Goal: Information Seeking & Learning: Learn about a topic

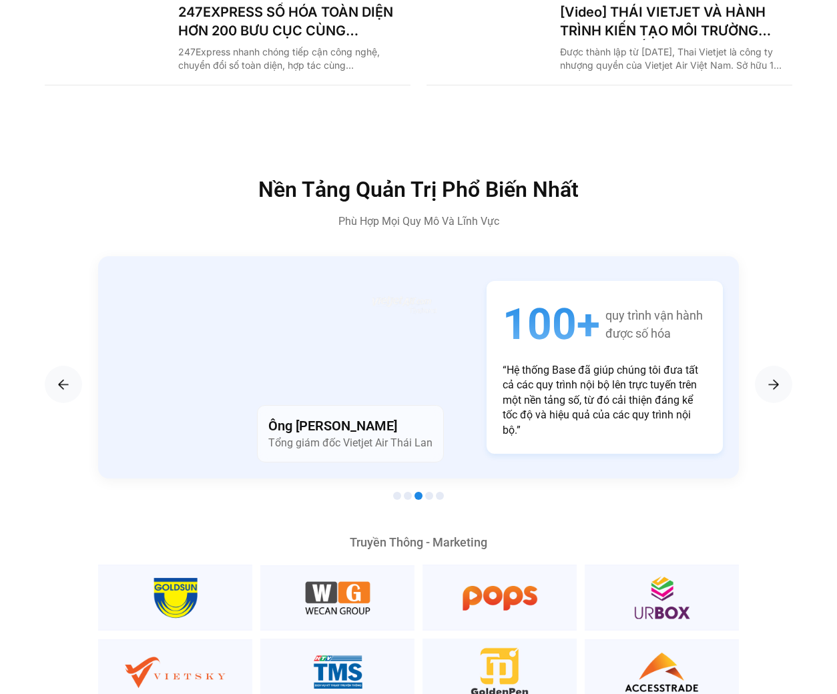
scroll to position [1843, 0]
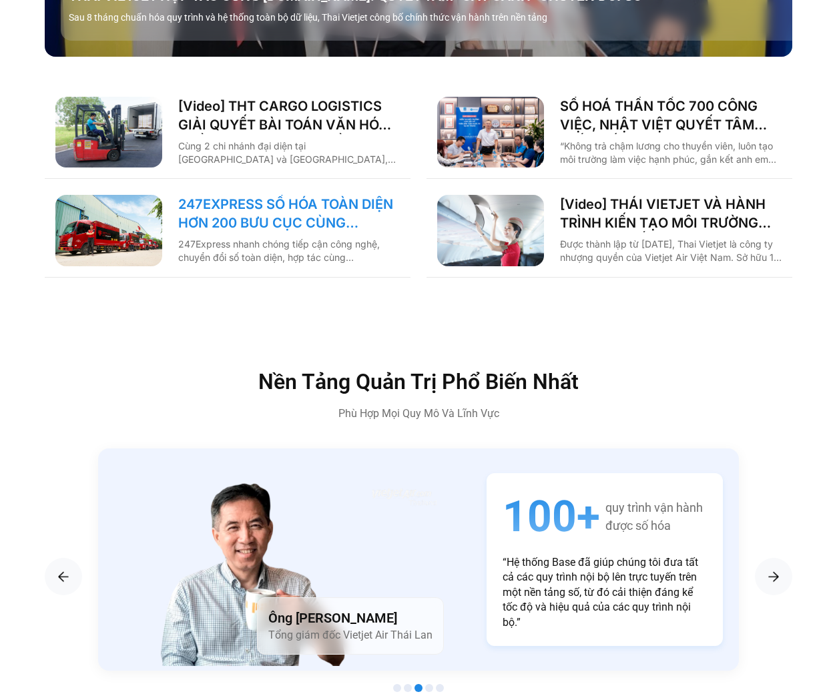
click at [320, 195] on link "247EXPRESS SỐ HÓA TOÀN DIỆN HƠN 200 BƯU CỤC CÙNG [DOMAIN_NAME]" at bounding box center [289, 213] width 222 height 37
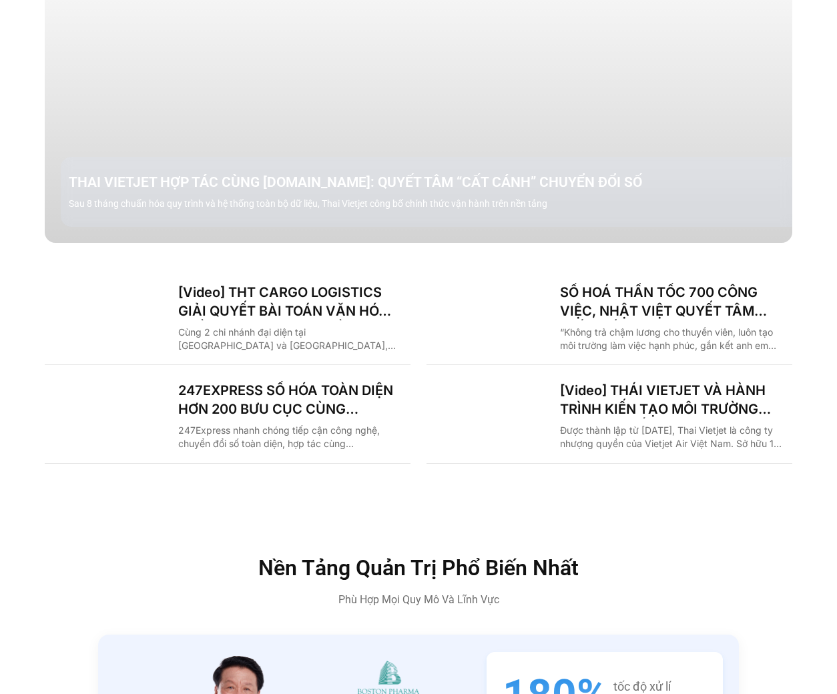
scroll to position [1566, 0]
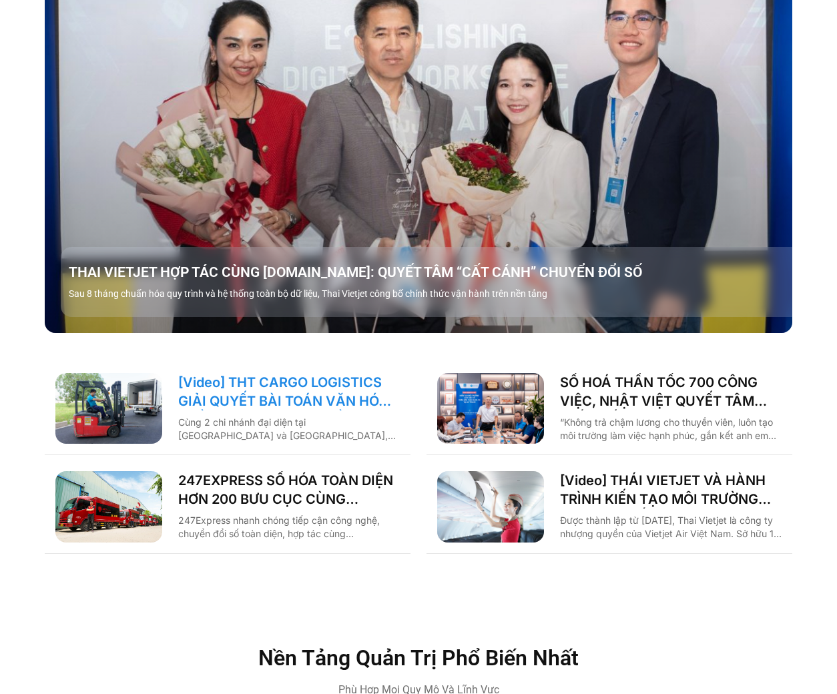
click at [249, 373] on link "[Video] THT CARGO LOGISTICS GIẢI QUYẾT BÀI TOÁN VĂN HÓA NHẰM TĂNG TRƯỞNG BỀN VỮ…" at bounding box center [289, 391] width 222 height 37
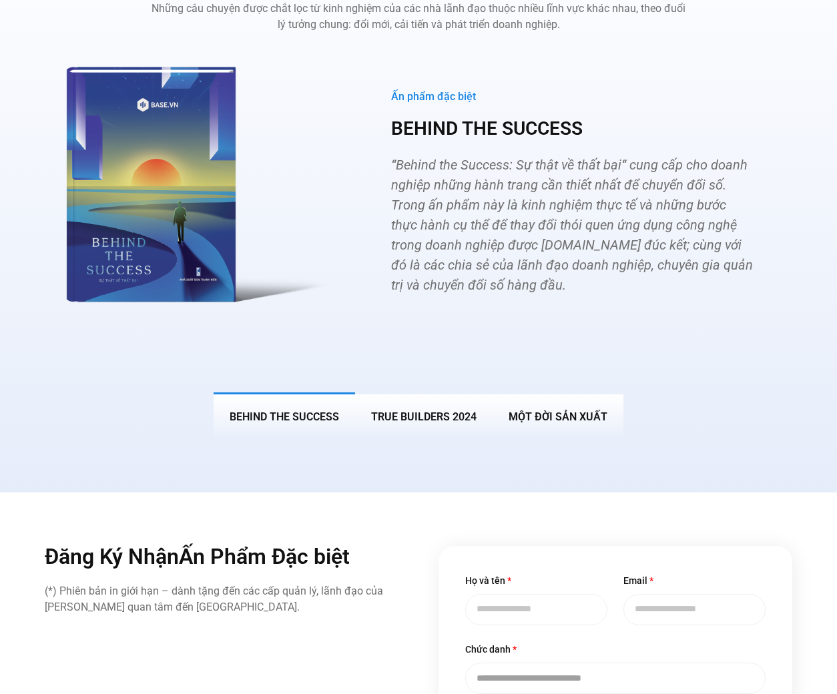
scroll to position [4883, 0]
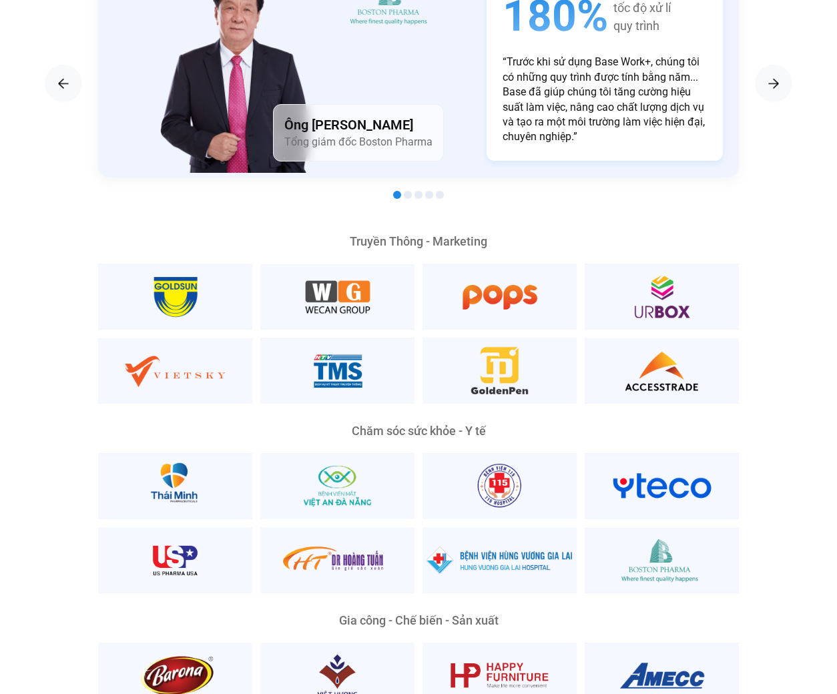
scroll to position [2336, 0]
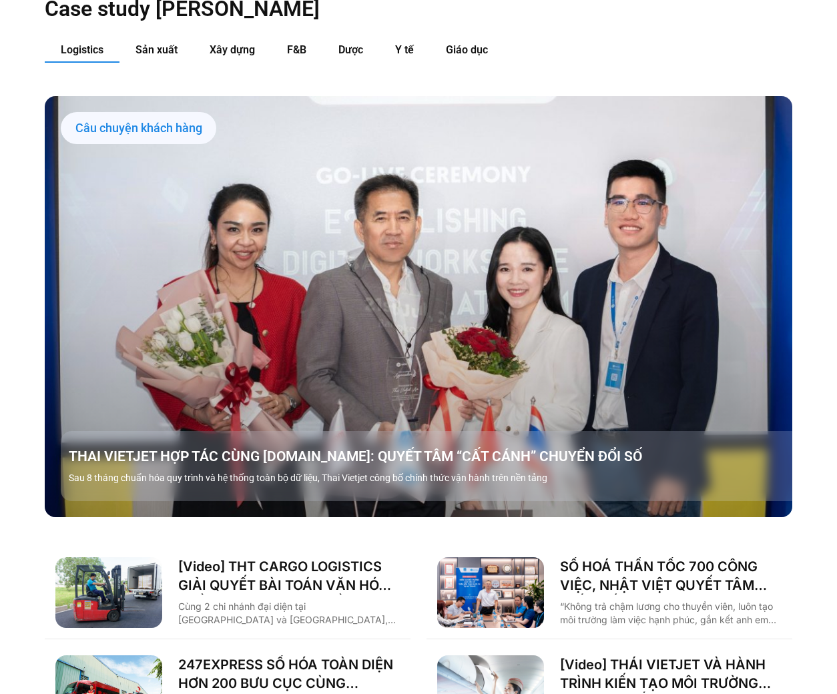
scroll to position [1751, 0]
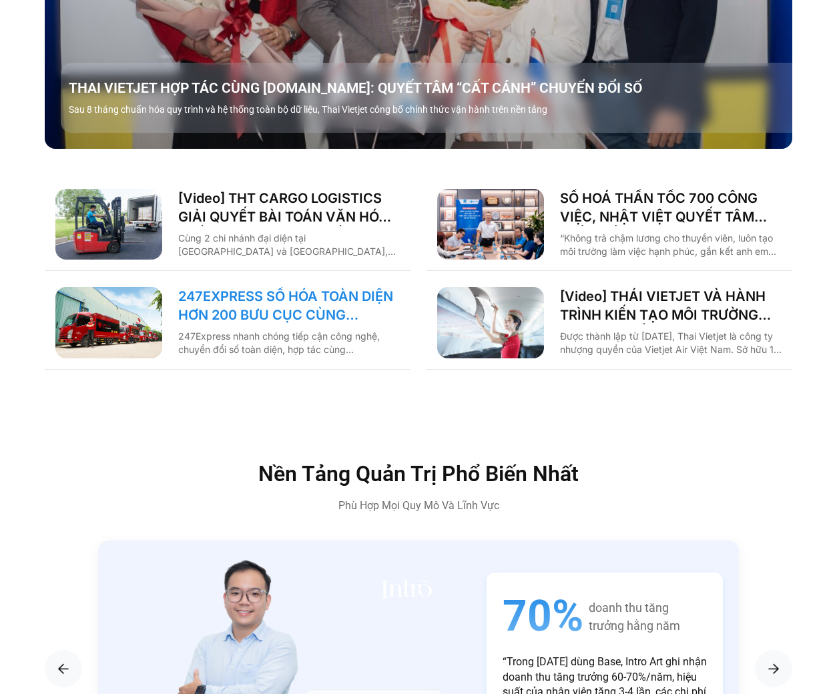
click at [246, 287] on link "247EXPRESS SỐ HÓA TOÀN DIỆN HƠN 200 BƯU CỤC CÙNG [DOMAIN_NAME]" at bounding box center [289, 305] width 222 height 37
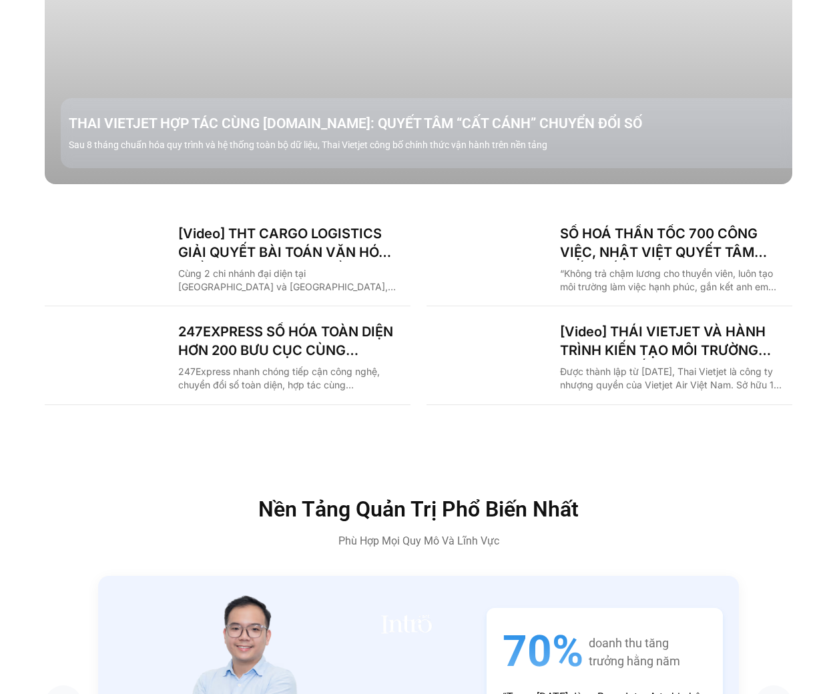
scroll to position [1658, 0]
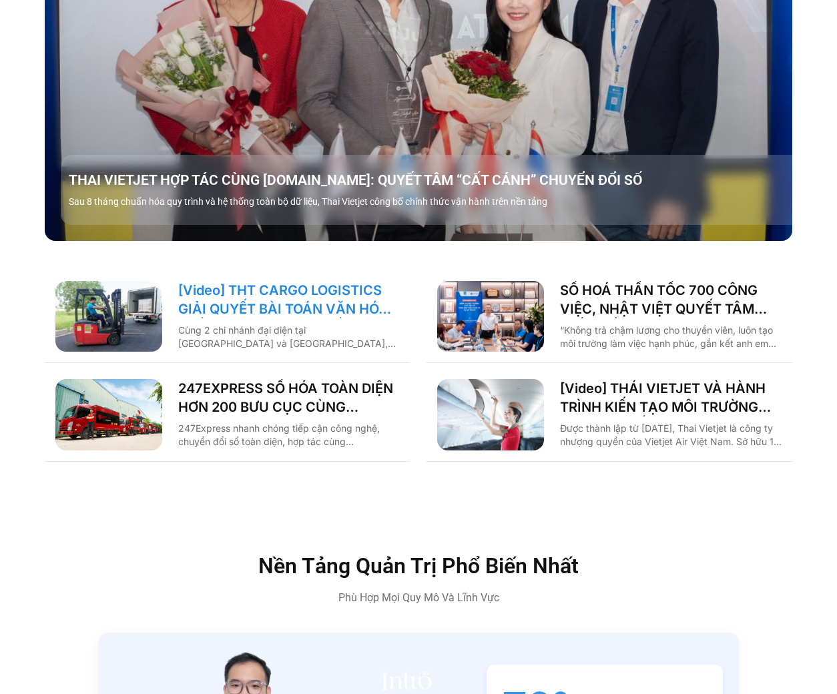
click at [274, 281] on link "[Video] THT CARGO LOGISTICS GIẢI QUYẾT BÀI TOÁN VĂN HÓA NHẰM TĂNG TRƯỞNG BỀN VỮ…" at bounding box center [289, 299] width 222 height 37
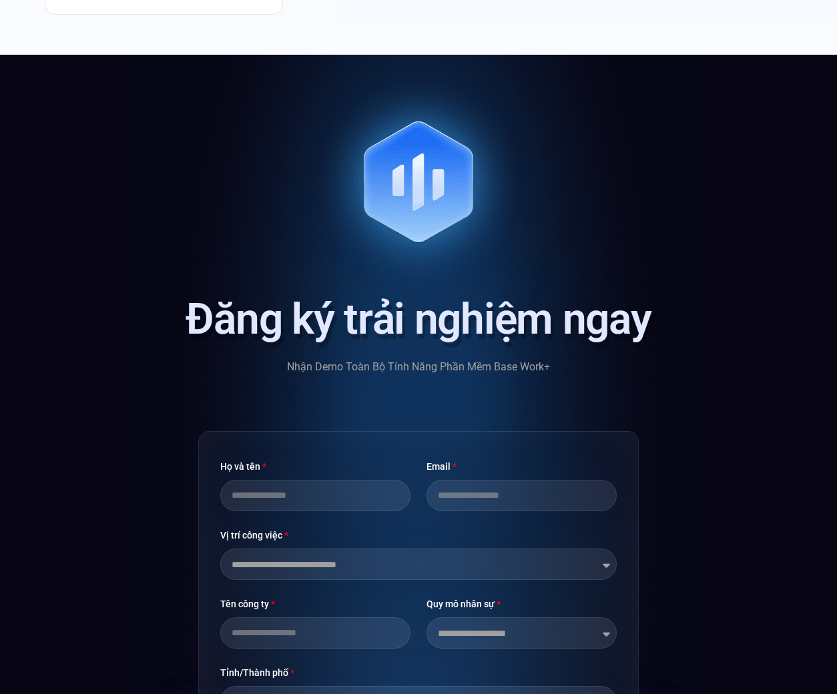
scroll to position [1594, 0]
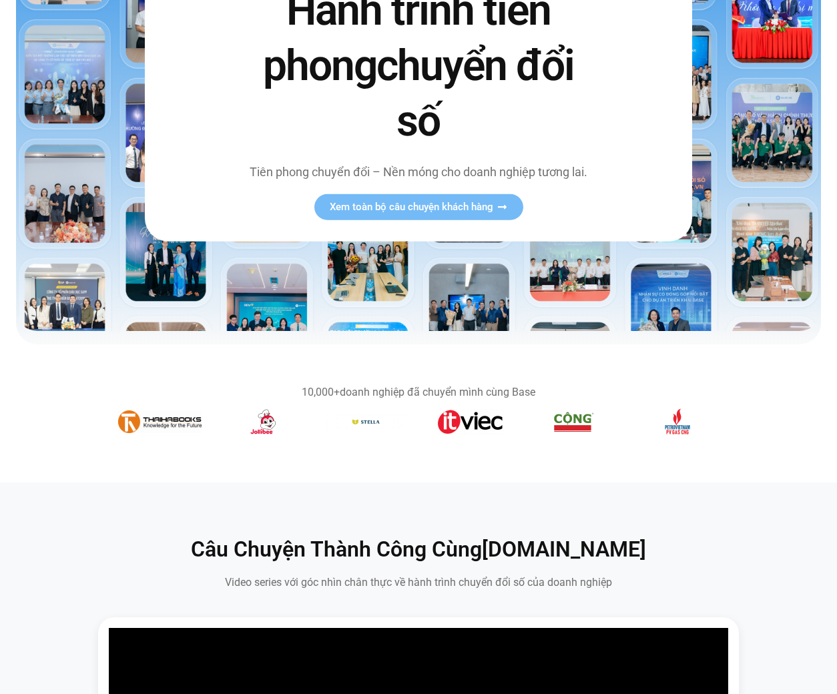
scroll to position [184, 0]
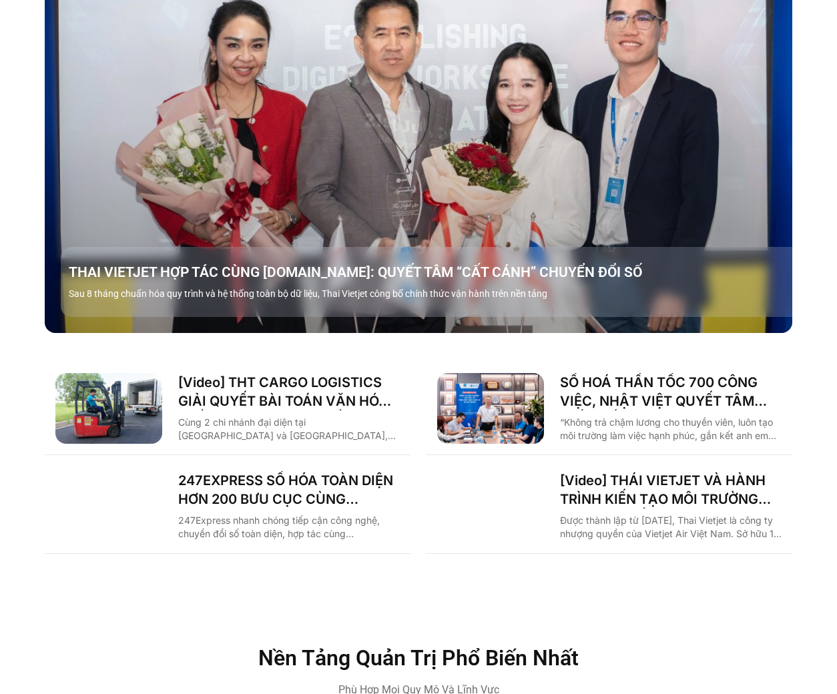
scroll to position [1935, 0]
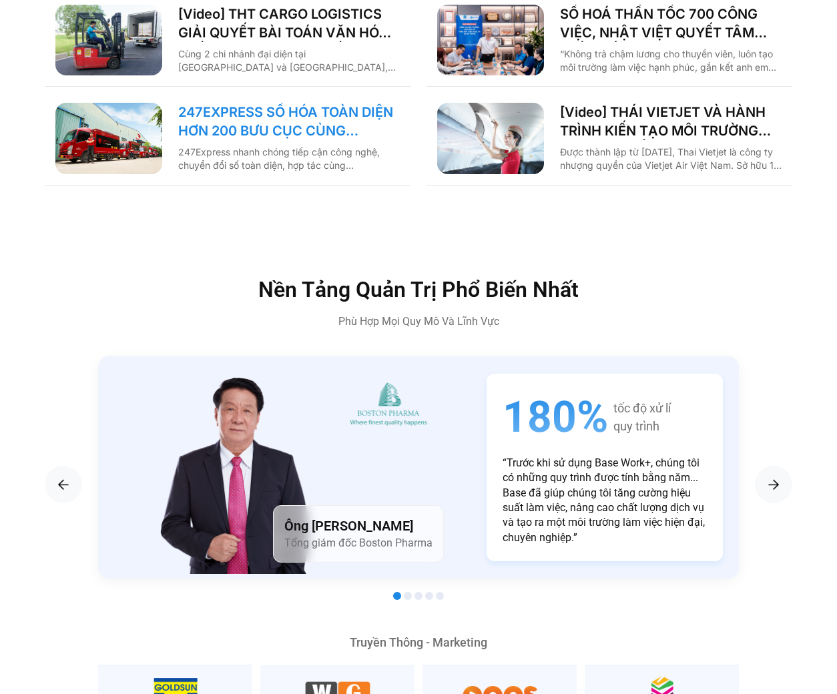
click at [280, 106] on link "247EXPRESS SỐ HÓA TOÀN DIỆN HƠN 200 BƯU CỤC CÙNG [DOMAIN_NAME]" at bounding box center [289, 121] width 222 height 37
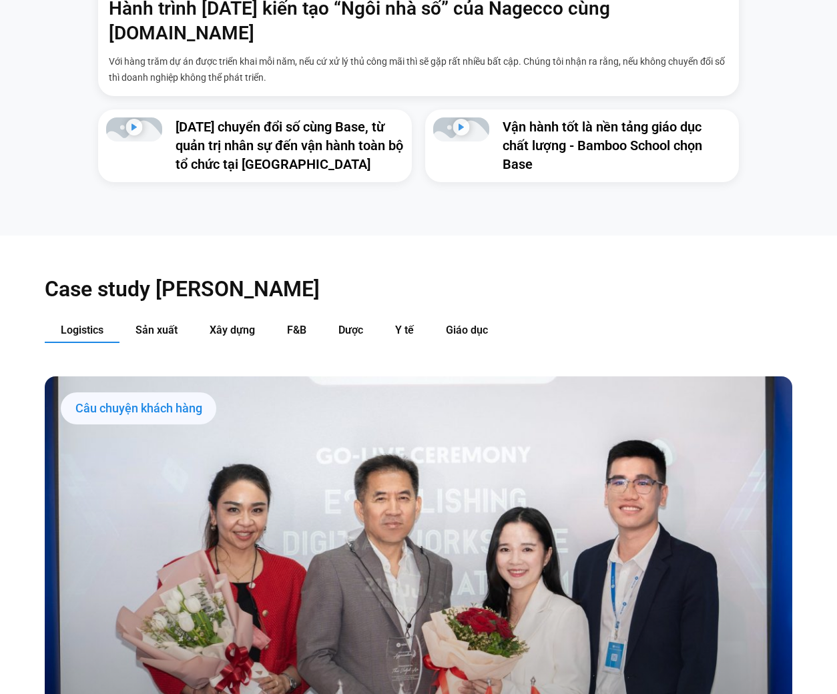
scroll to position [1106, 0]
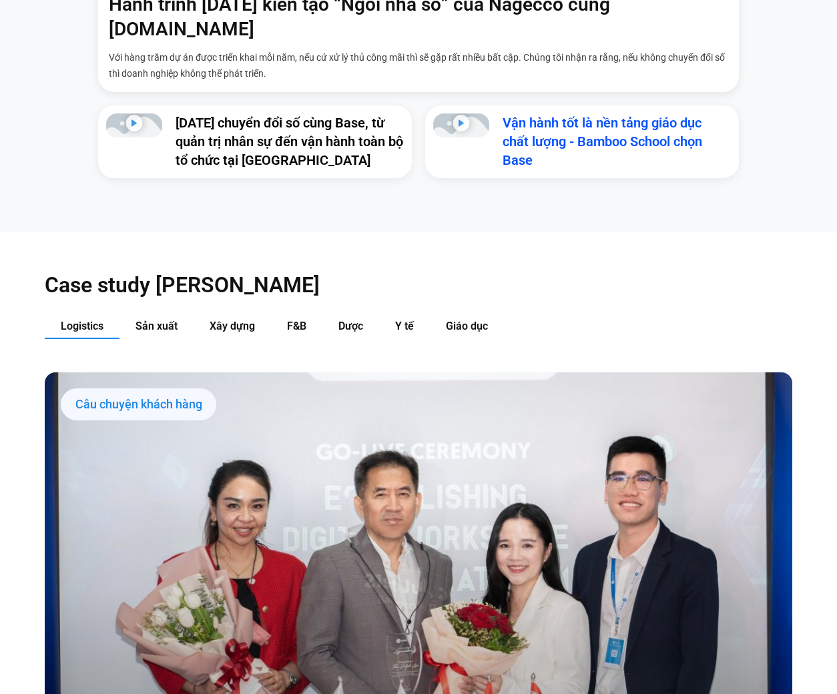
click at [605, 115] on link "Vận hành tốt là nền tảng giáo dục chất lượng - Bamboo School chọn Base" at bounding box center [603, 141] width 200 height 53
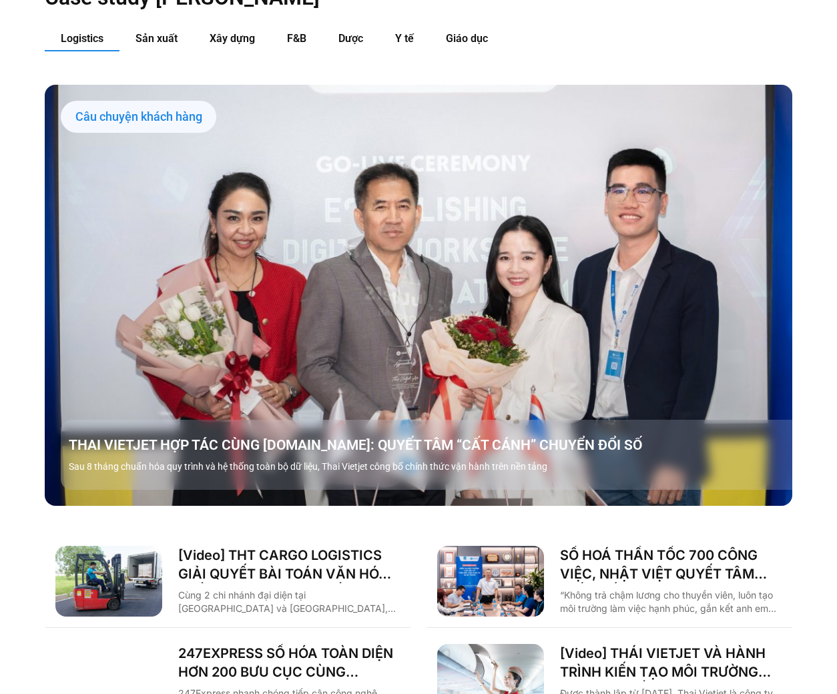
scroll to position [1566, 0]
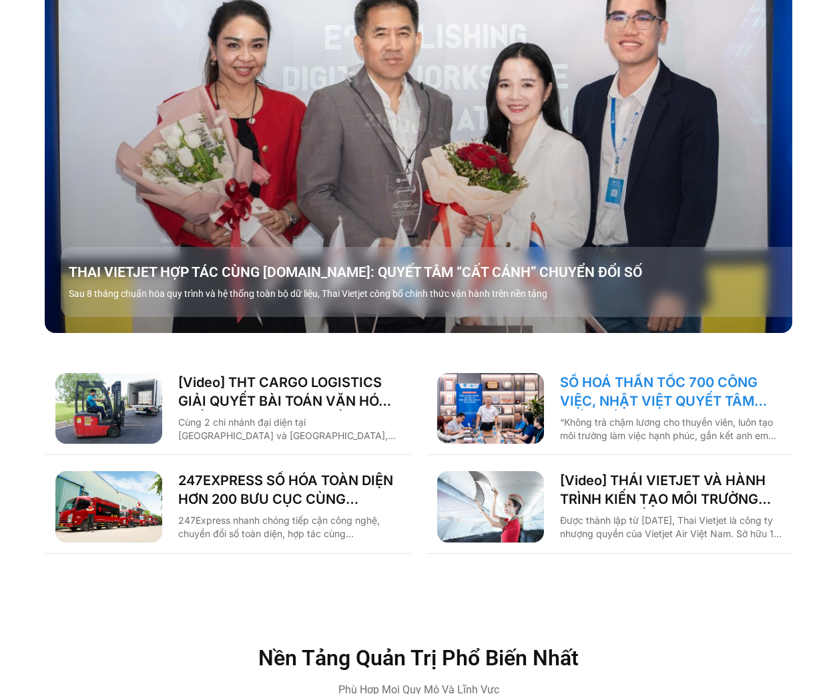
click at [665, 373] on link "SỐ HOÁ THẦN TỐC 700 CÔNG VIỆC, NHẬT VIỆT QUYẾT TÂM “GẮN KẾT TÀU – BỜ”" at bounding box center [671, 391] width 222 height 37
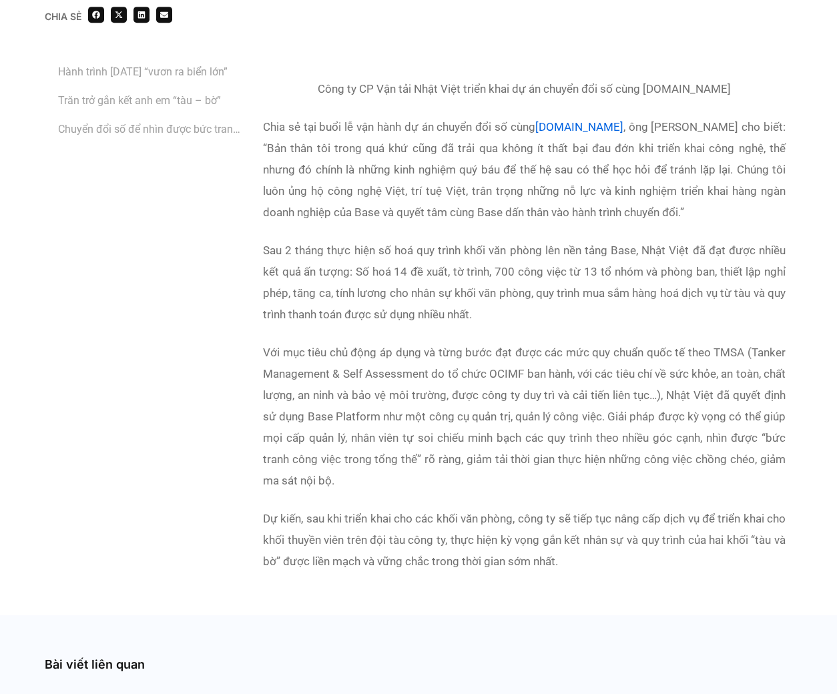
scroll to position [3409, 0]
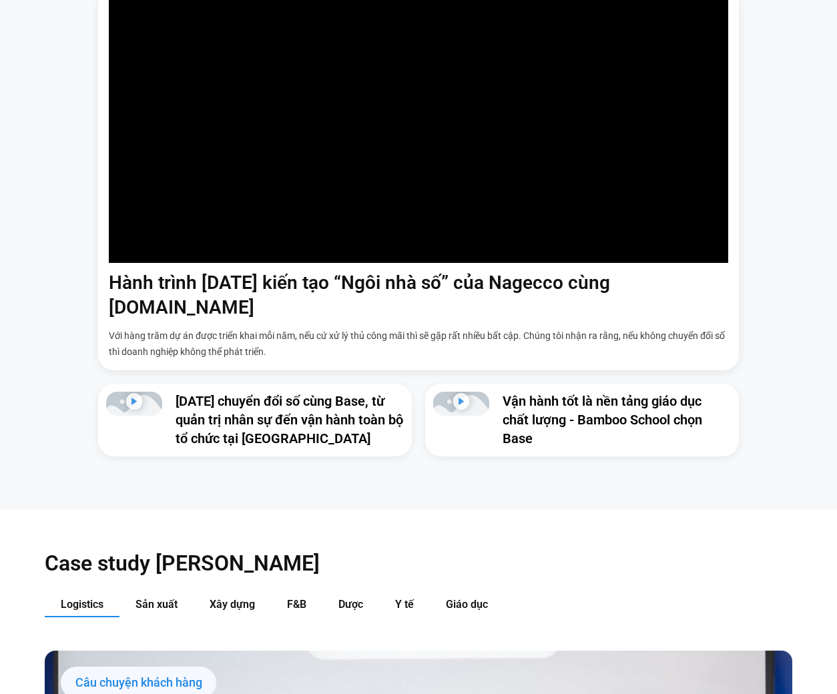
scroll to position [829, 0]
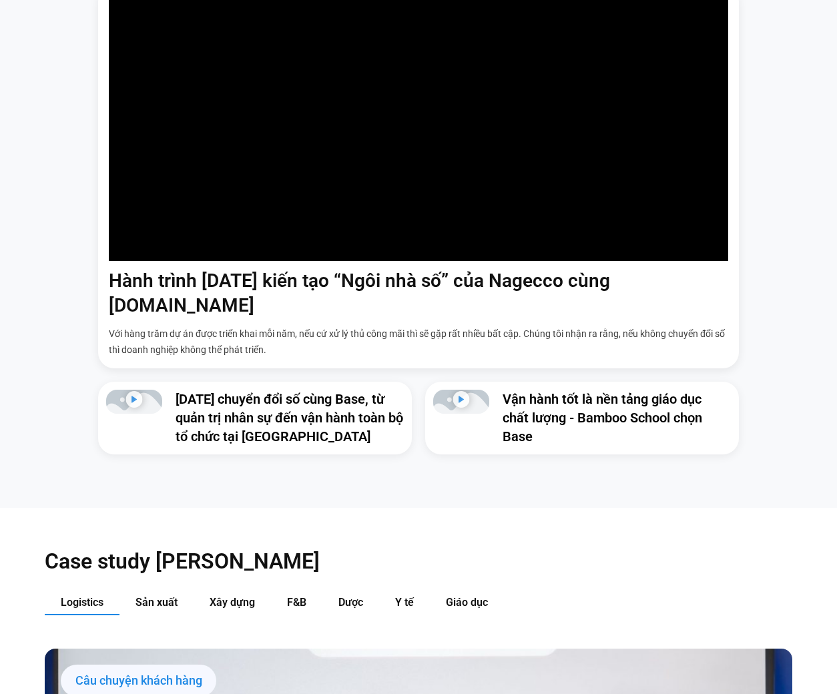
click at [290, 336] on div "Hành trình 6 năm kiến tạo “Ngôi nhà số” của Nagecco cùng Base.vn Với hàng trăm …" at bounding box center [418, 177] width 641 height 384
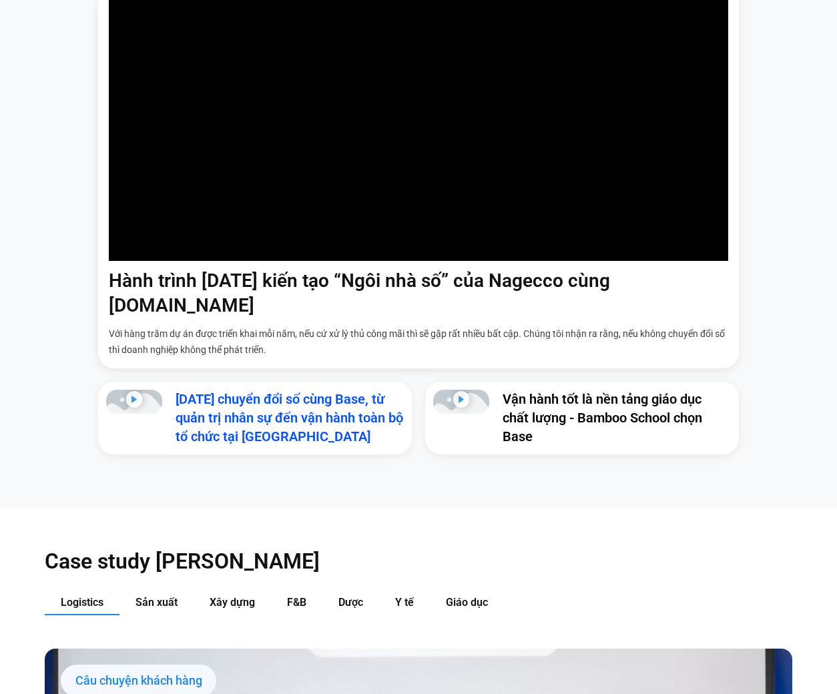
click at [288, 391] on link "[DATE] chuyển đổi số cùng Base, từ quản trị nhân sự đến vận hành toàn bộ tổ chứ…" at bounding box center [290, 417] width 228 height 53
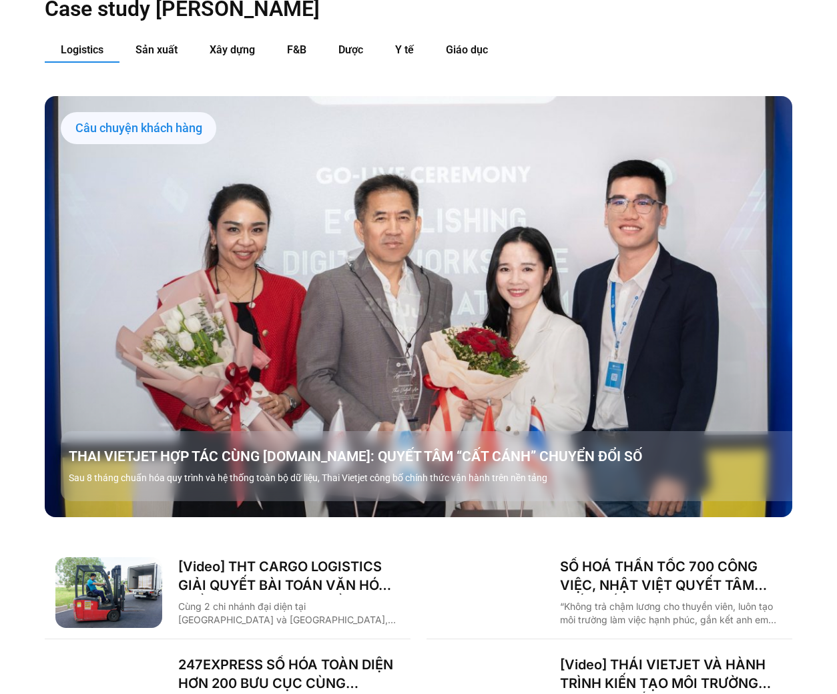
scroll to position [1843, 0]
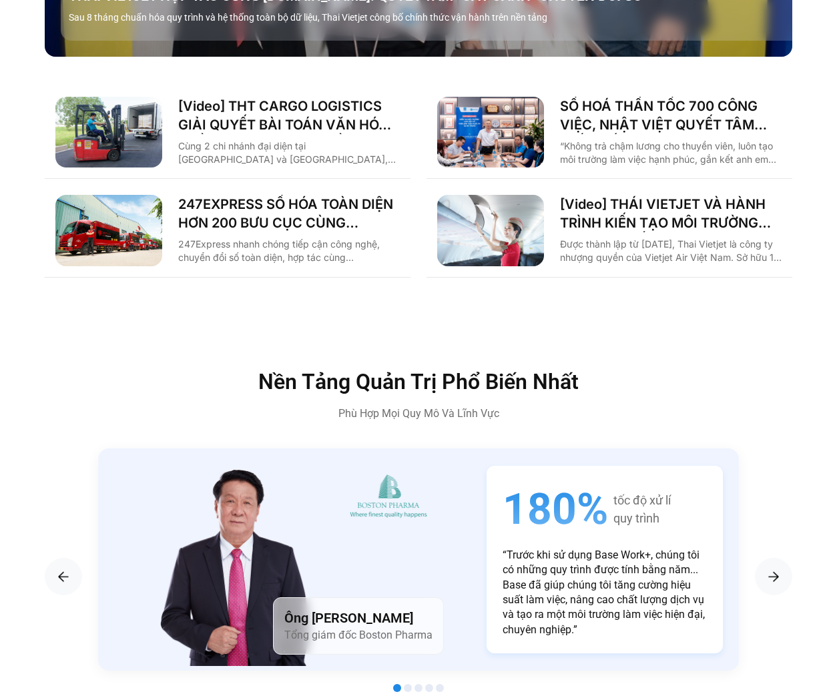
click at [610, 213] on div "[Video] THÁI VIETJET VÀ HÀNH TRÌNH KIẾN TẠO MÔI TRƯỜNG LÀM VIỆC SỐ CÙNG BASE.VN…" at bounding box center [671, 230] width 222 height 71
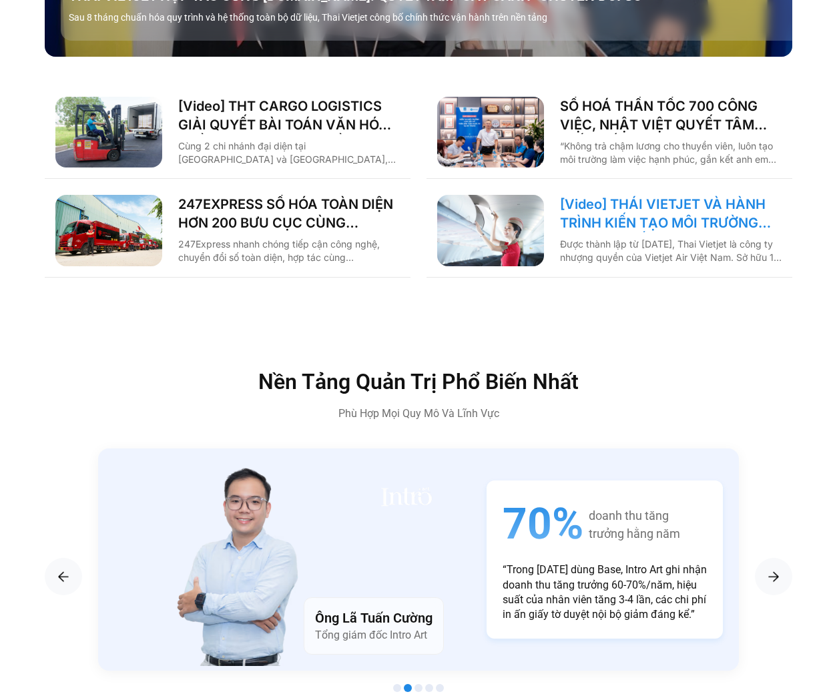
click at [616, 206] on link "[Video] THÁI VIETJET VÀ HÀNH TRÌNH KIẾN TẠO MÔI TRƯỜNG LÀM VIỆC SỐ CÙNG BASE.VN" at bounding box center [671, 213] width 222 height 37
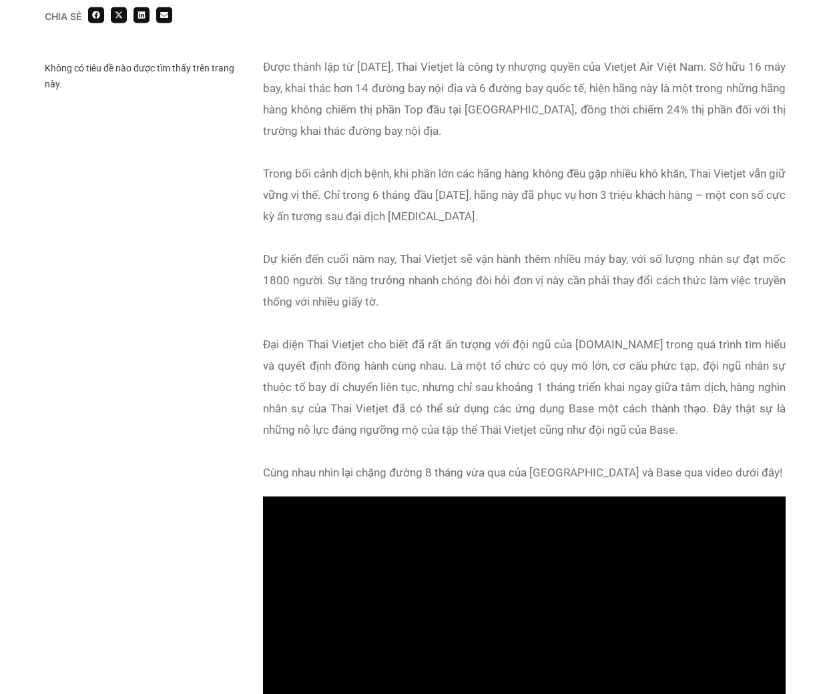
scroll to position [921, 0]
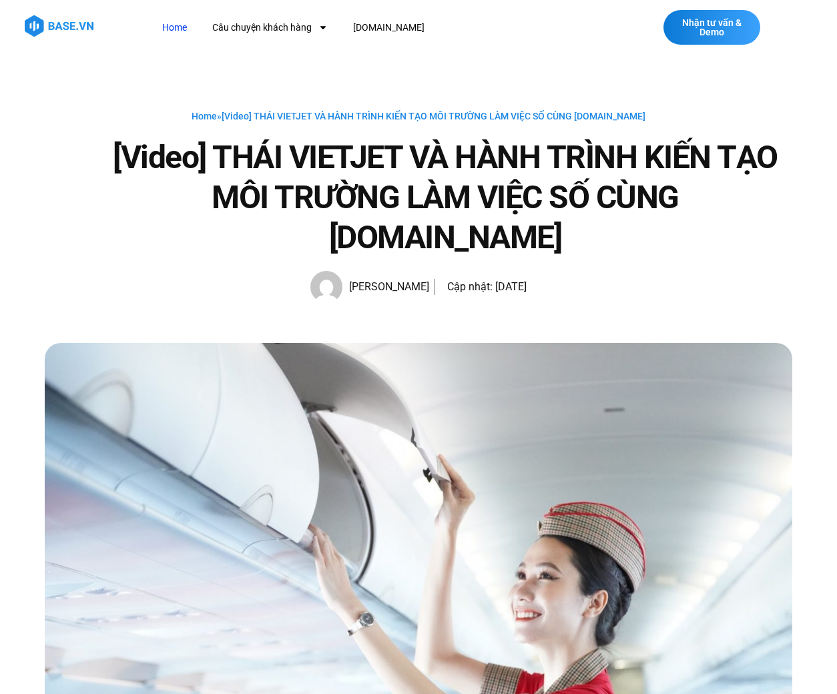
click at [167, 27] on link "Home" at bounding box center [174, 27] width 45 height 25
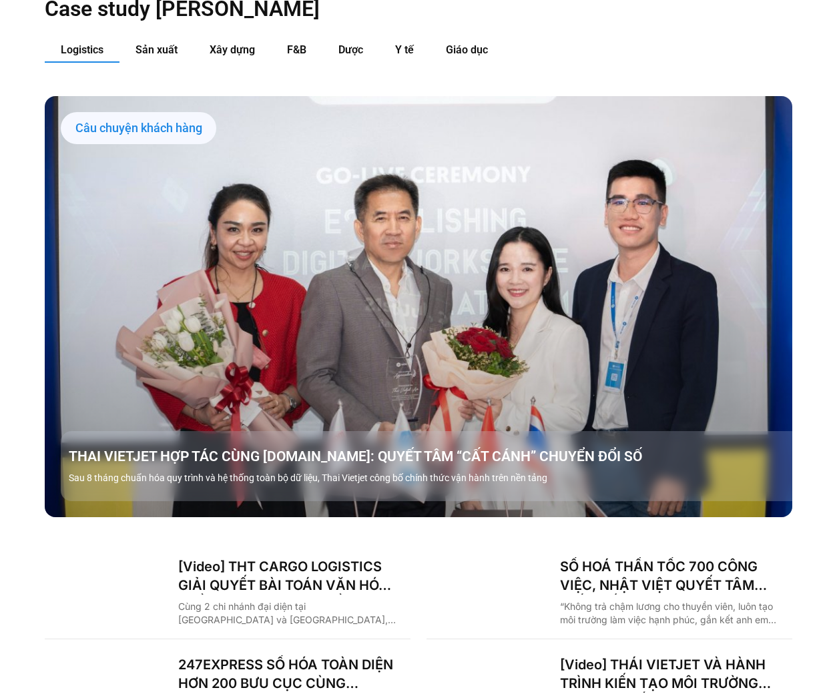
scroll to position [1751, 0]
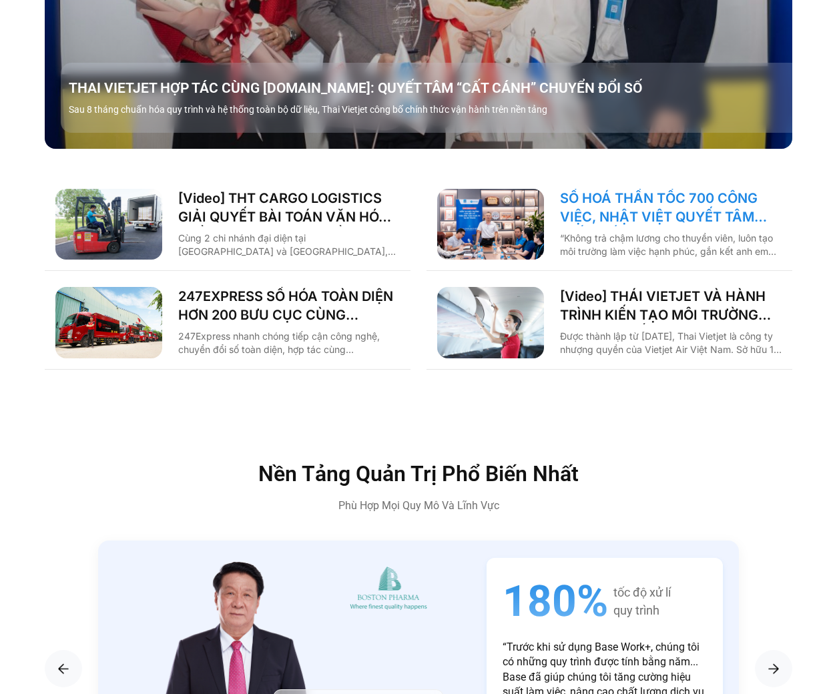
click at [622, 189] on link "SỐ HOÁ THẦN TỐC 700 CÔNG VIỆC, NHẬT VIỆT QUYẾT TÂM “GẮN KẾT TÀU – BỜ”" at bounding box center [671, 207] width 222 height 37
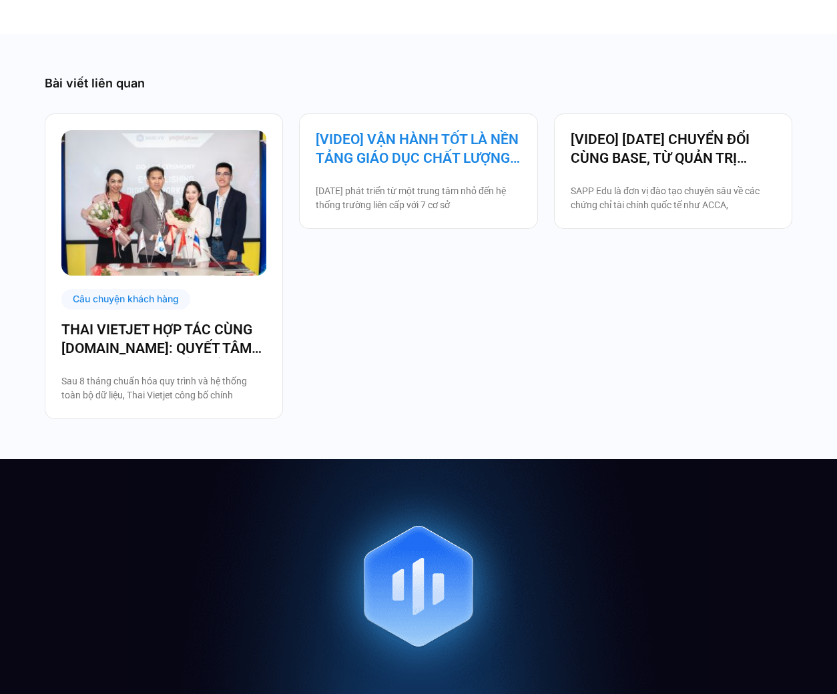
scroll to position [3870, 0]
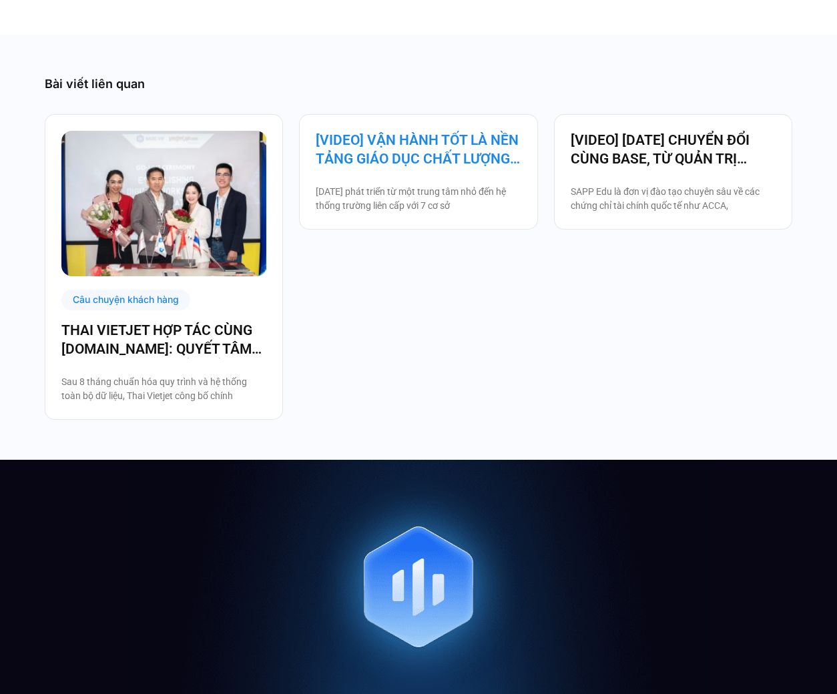
click at [435, 155] on link "[VIDEO] VẬN HÀNH TỐT LÀ NỀN TẢNG GIÁO DỤC CHẤT LƯỢNG – BAMBOO SCHOOL CHỌN BASE" at bounding box center [418, 149] width 205 height 37
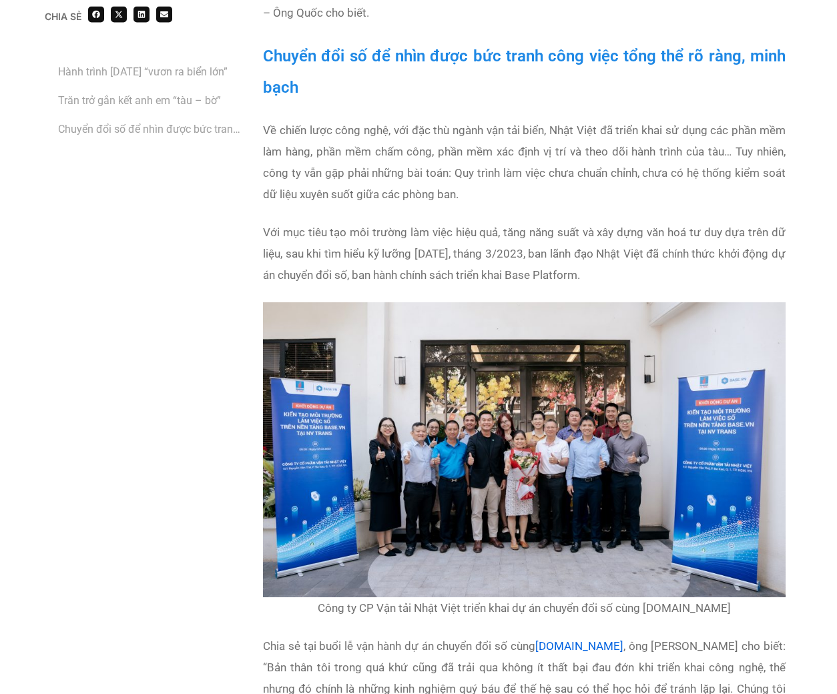
scroll to position [2303, 0]
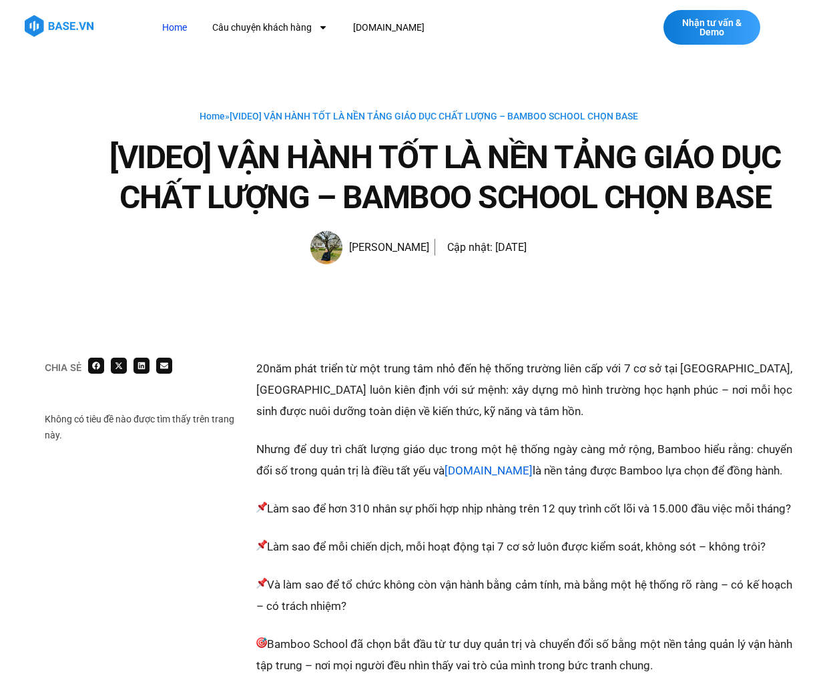
click at [178, 23] on link "Home" at bounding box center [174, 27] width 45 height 25
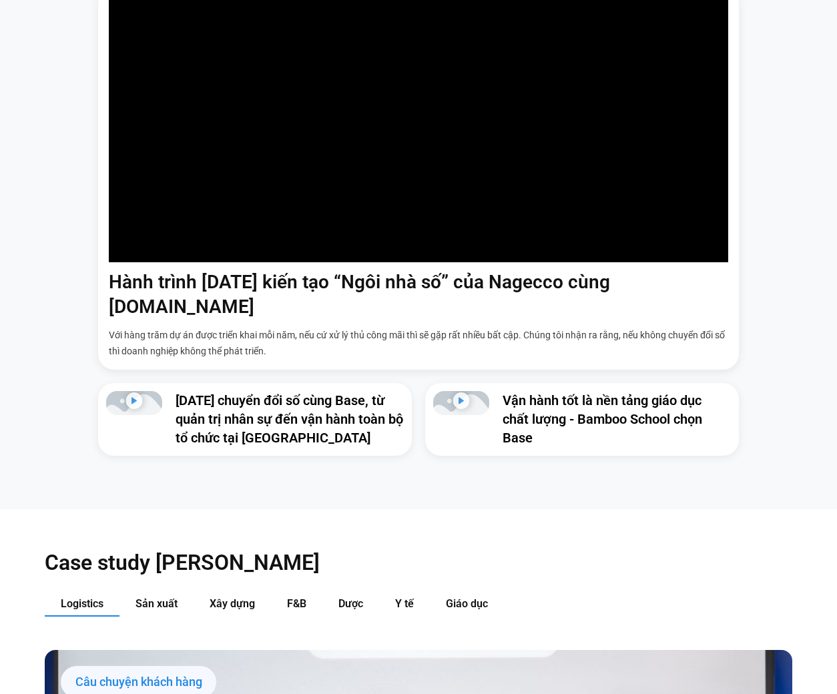
scroll to position [829, 0]
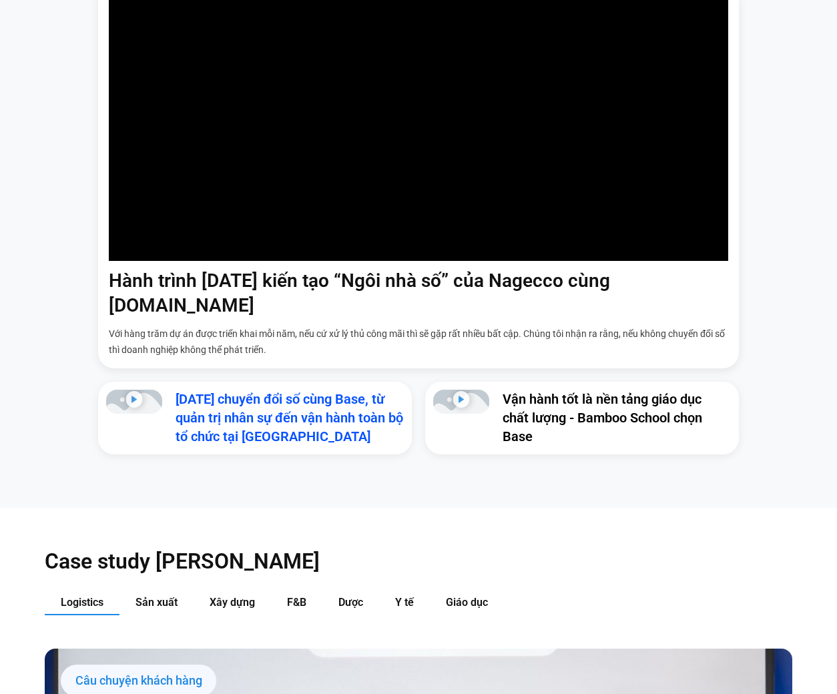
click at [320, 391] on link "[DATE] chuyển đổi số cùng Base, từ quản trị nhân sự đến vận hành toàn bộ tổ chứ…" at bounding box center [290, 417] width 228 height 53
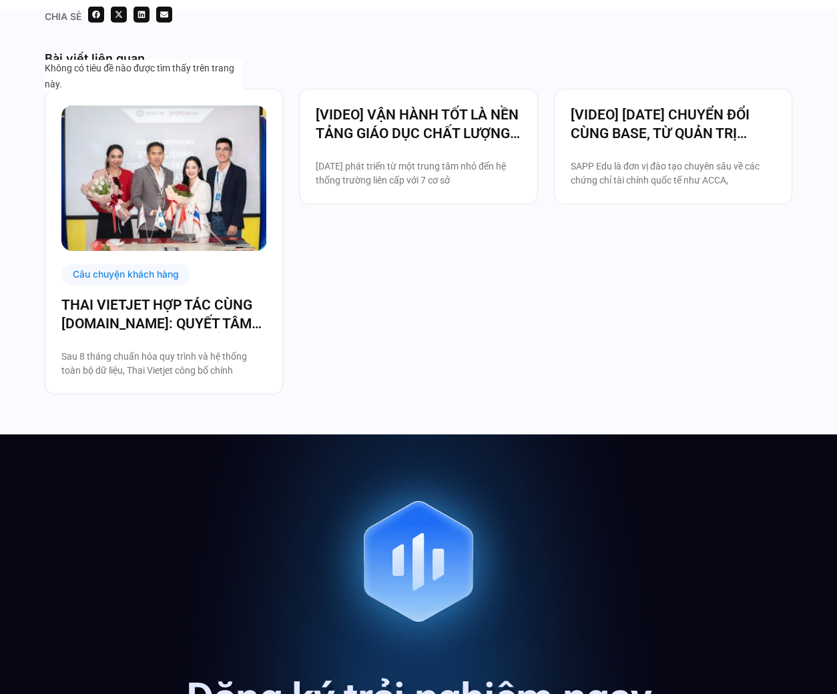
scroll to position [1198, 0]
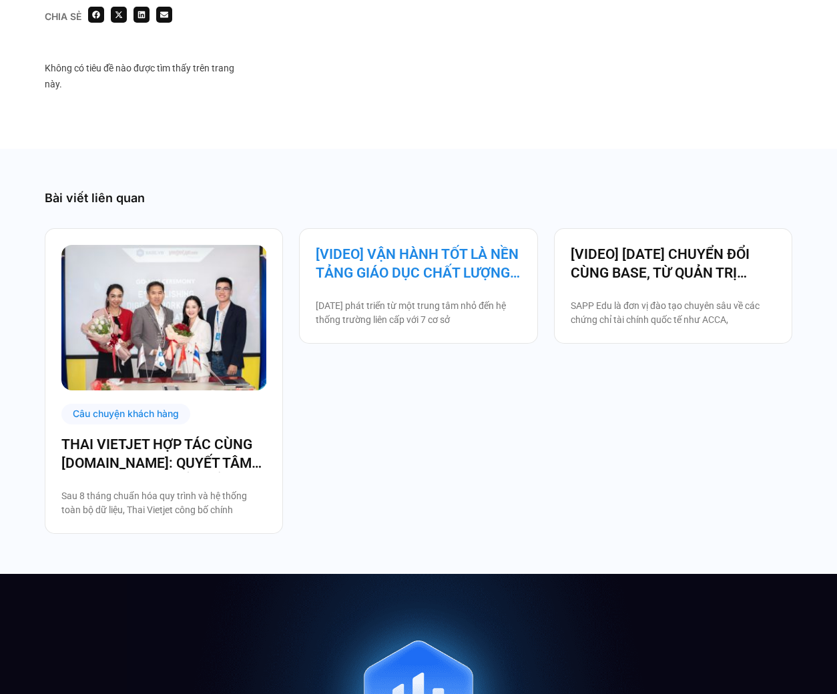
click at [406, 274] on link "[VIDEO] VẬN HÀNH TỐT LÀ NỀN TẢNG GIÁO DỤC CHẤT LƯỢNG – BAMBOO SCHOOL CHỌN BASE" at bounding box center [418, 263] width 205 height 37
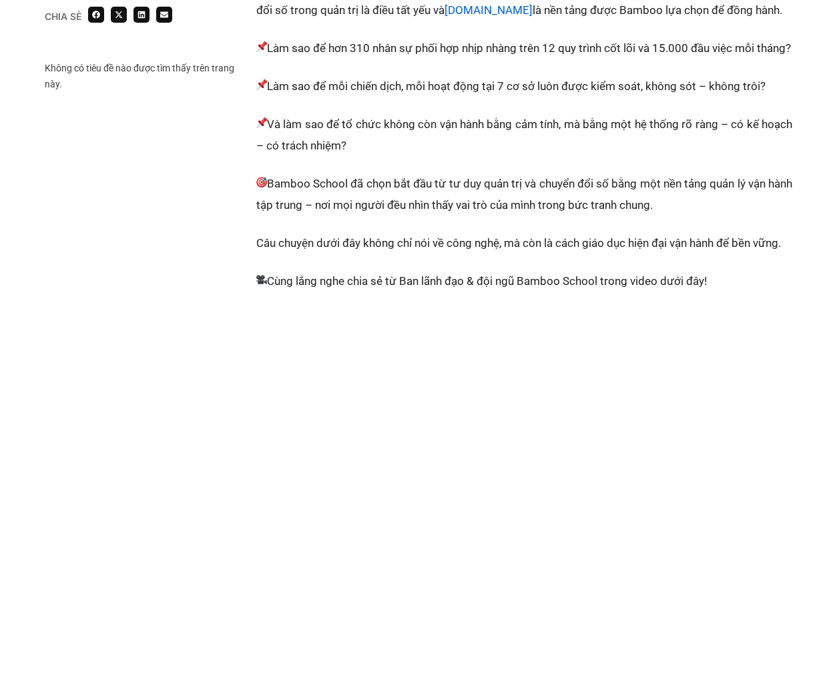
scroll to position [829, 0]
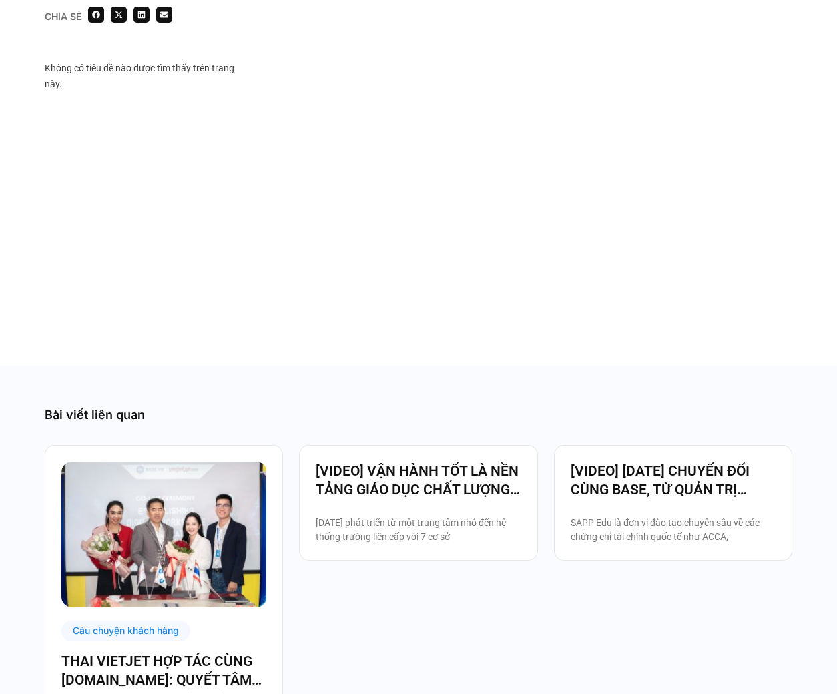
click at [629, 470] on div "[VIDEO] [DATE] CHUYỂN ĐỔI CÙNG BASE, TỪ QUẢN TRỊ NHÂN SỰ ĐẾN VẬN HÀNH TOÀN BỘ T…" at bounding box center [673, 502] width 238 height 115
click at [635, 490] on link "[VIDEO] [DATE] CHUYỂN ĐỔI CÙNG BASE, TỪ QUẢN TRỊ NHÂN SỰ ĐẾN VẬN HÀNH TOÀN BỘ T…" at bounding box center [673, 480] width 205 height 37
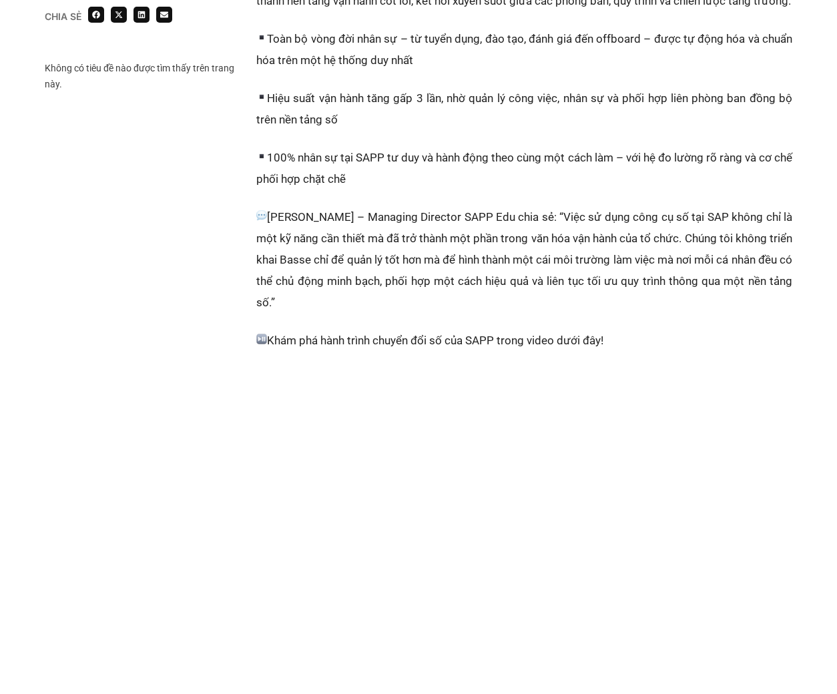
scroll to position [1106, 0]
